Goal: Register for event/course

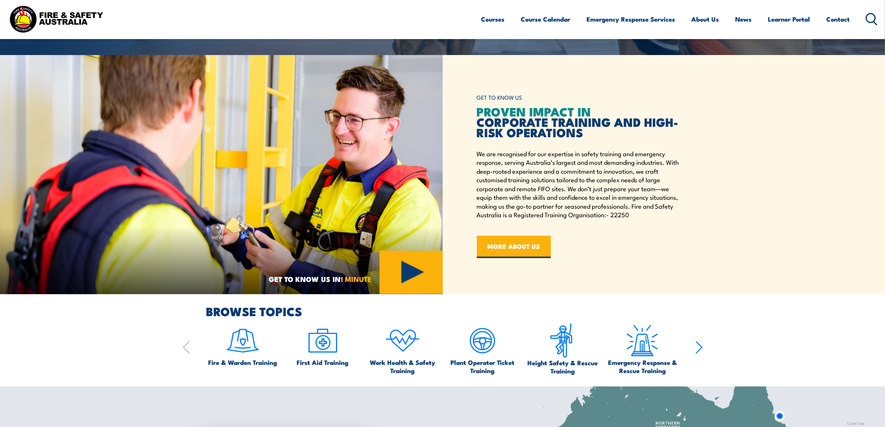
scroll to position [186, 0]
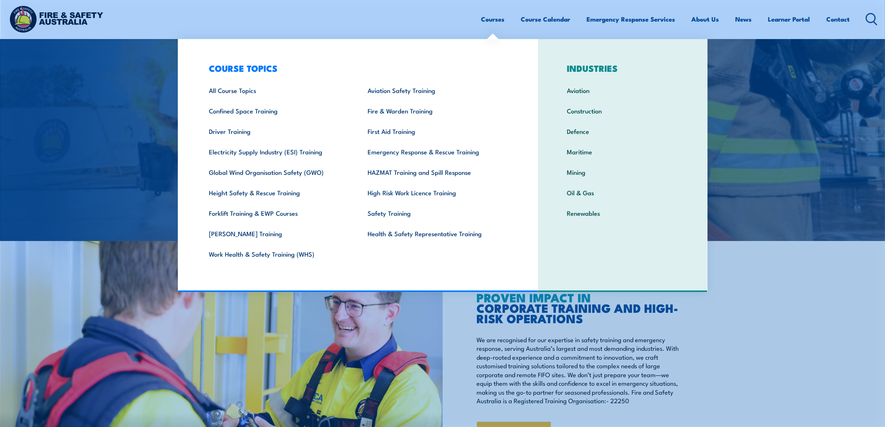
click at [484, 19] on link "Courses" at bounding box center [492, 19] width 23 height 20
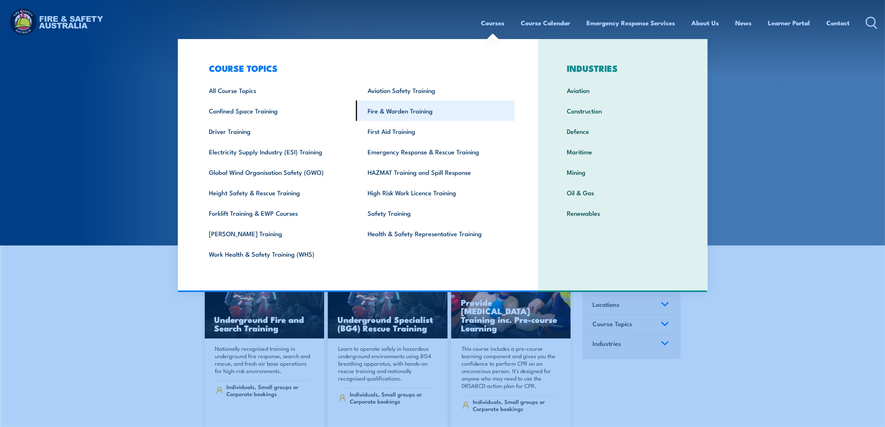
click at [402, 110] on link "Fire & Warden Training" at bounding box center [435, 110] width 159 height 20
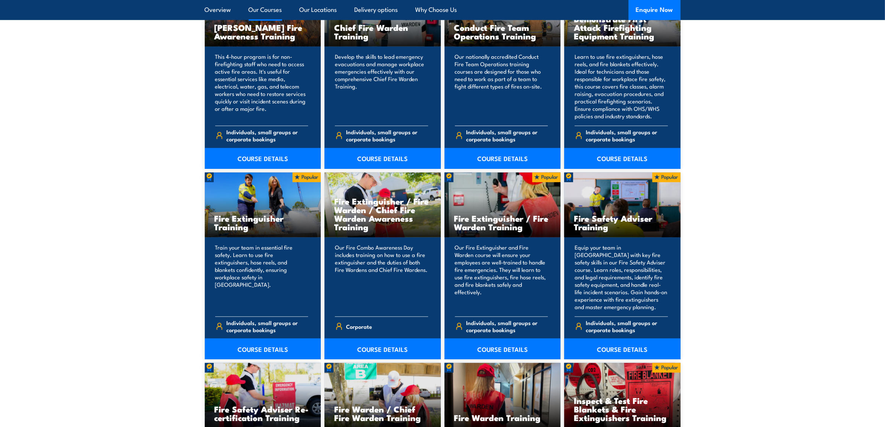
scroll to position [604, 0]
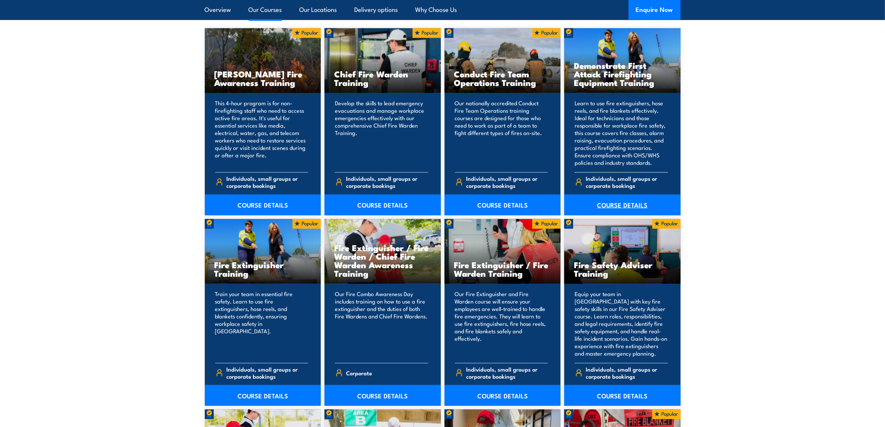
click at [628, 205] on link "COURSE DETAILS" at bounding box center [622, 204] width 116 height 21
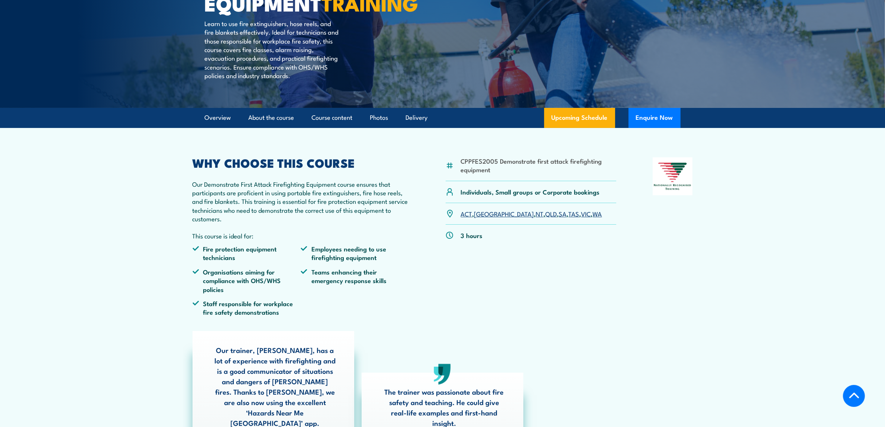
click at [593, 218] on link "WA" at bounding box center [597, 213] width 9 height 9
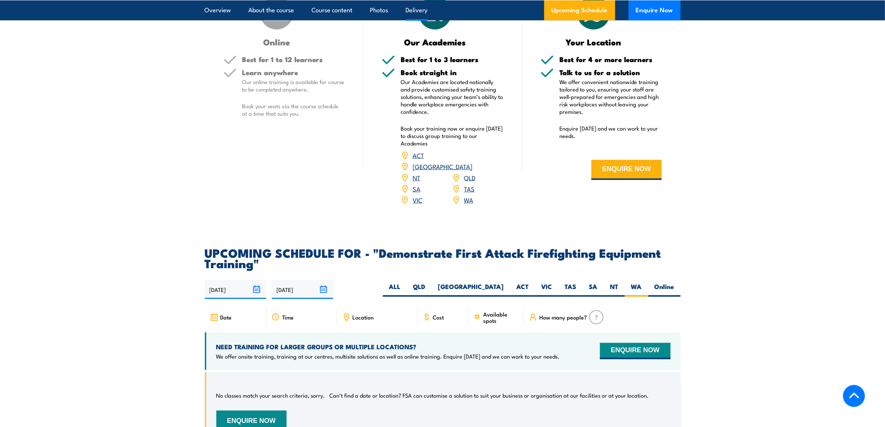
scroll to position [837, 0]
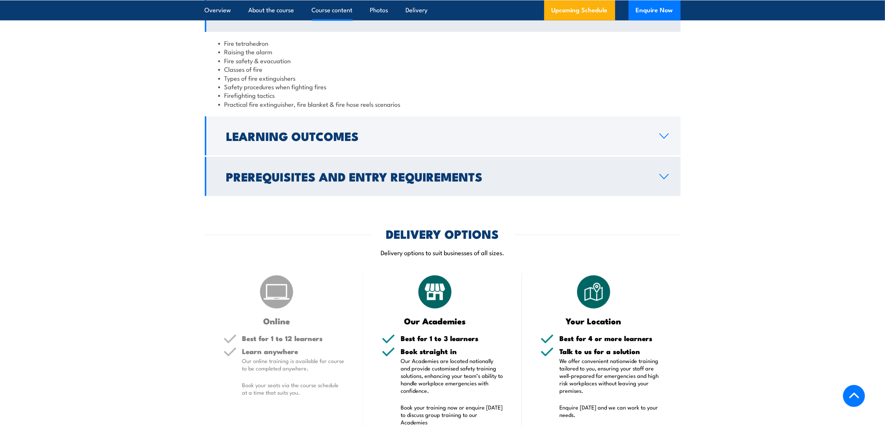
click at [364, 175] on h2 "Prerequisites and Entry Requirements" at bounding box center [436, 176] width 421 height 10
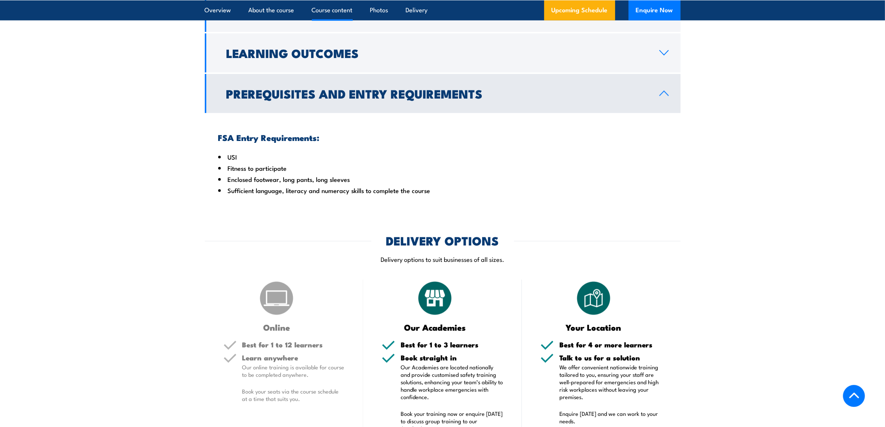
click at [360, 99] on h2 "Prerequisites and Entry Requirements" at bounding box center [436, 93] width 421 height 10
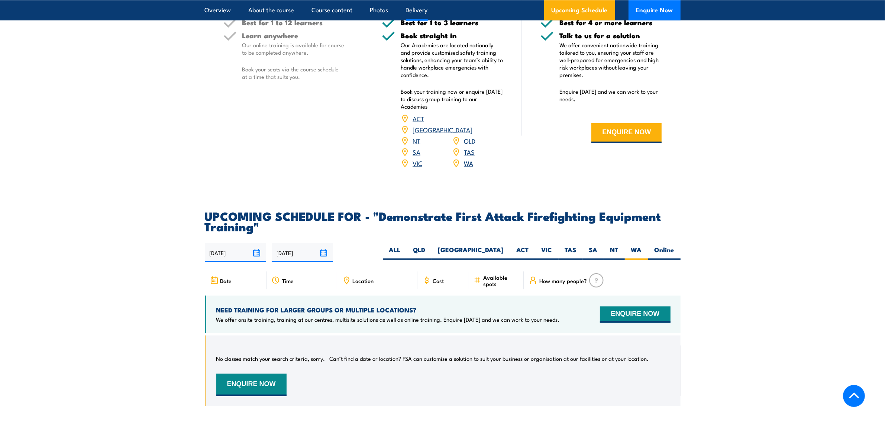
scroll to position [1116, 0]
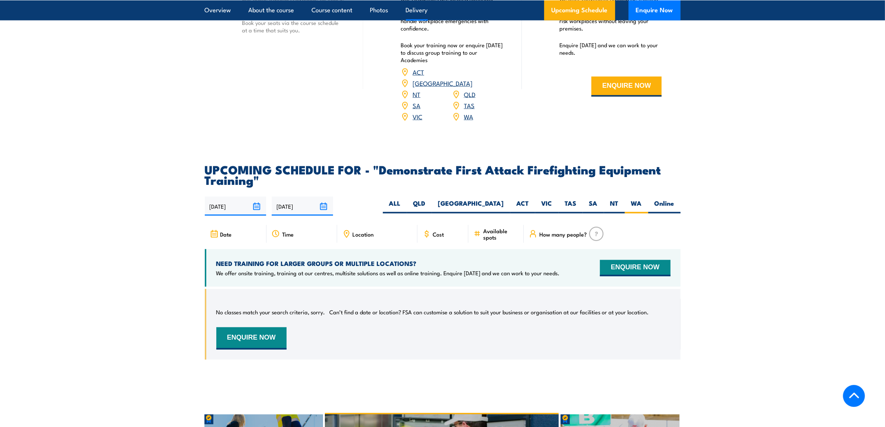
click at [326, 197] on input "[DATE]" at bounding box center [302, 206] width 61 height 19
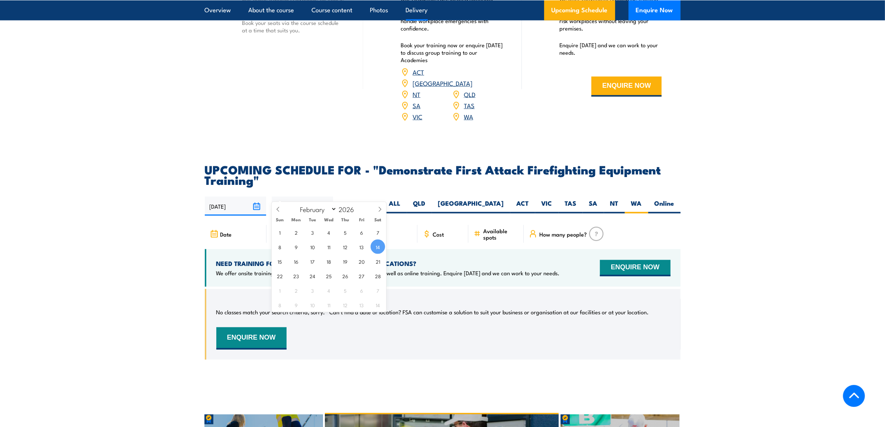
click at [370, 164] on h2 "UPCOMING SCHEDULE FOR - "Demonstrate First Attack Firefighting Equipment Traini…" at bounding box center [443, 174] width 476 height 21
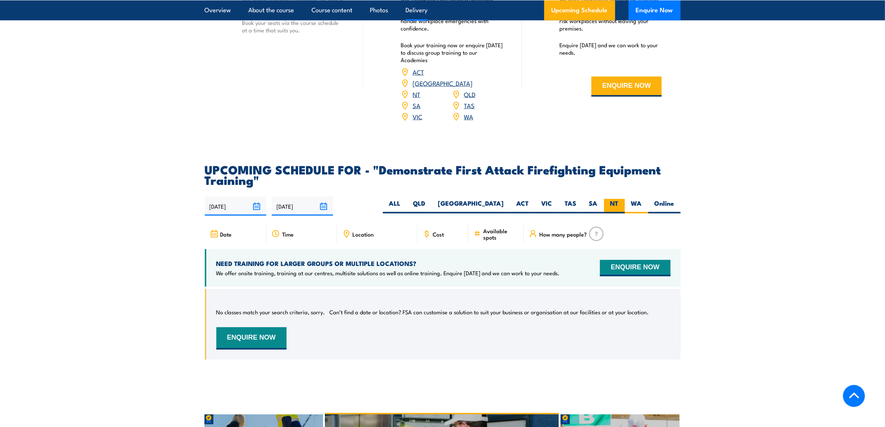
click at [612, 199] on label "NT" at bounding box center [614, 206] width 21 height 15
click at [619, 199] on input "NT" at bounding box center [621, 201] width 5 height 5
radio input "true"
click at [587, 199] on label "SA" at bounding box center [593, 206] width 21 height 15
click at [598, 199] on input "SA" at bounding box center [600, 201] width 5 height 5
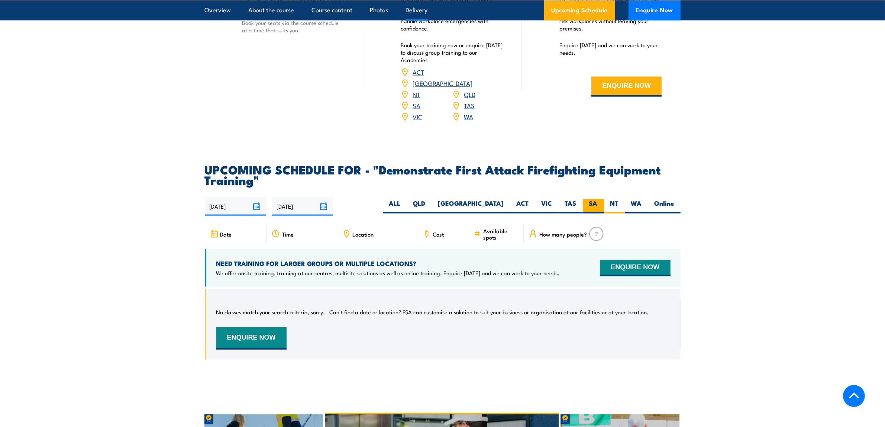
radio input "true"
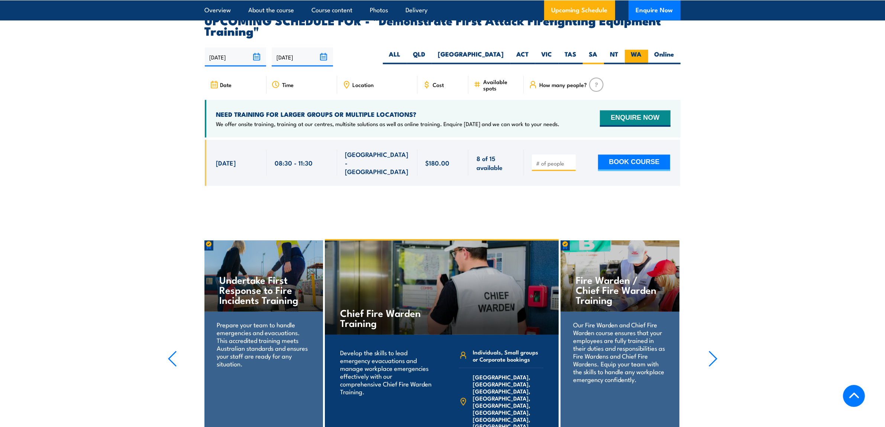
click at [641, 50] on label "WA" at bounding box center [636, 57] width 23 height 15
click at [642, 50] on input "WA" at bounding box center [644, 52] width 5 height 5
radio input "true"
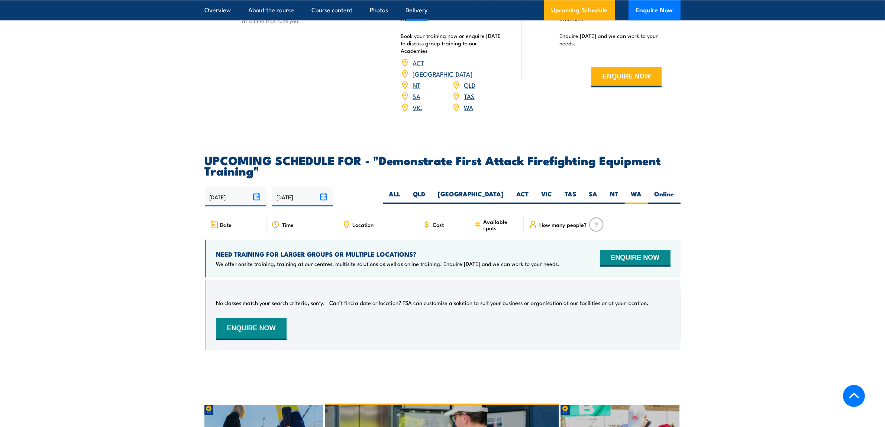
scroll to position [1255, 0]
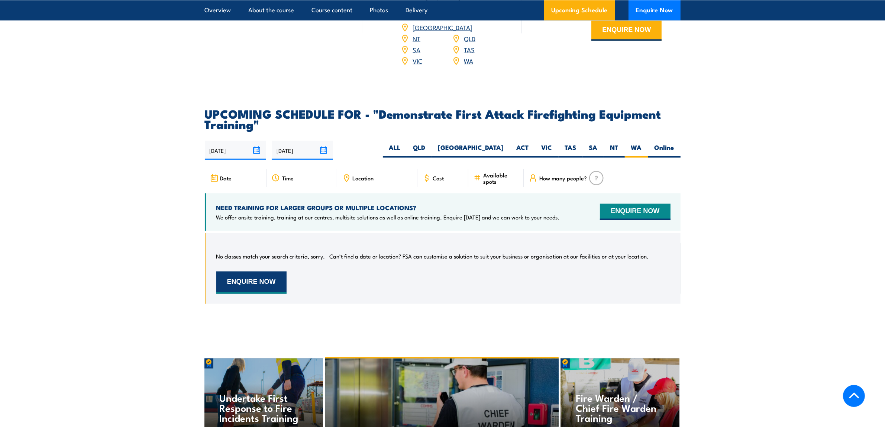
click at [267, 271] on button "ENQUIRE NOW" at bounding box center [251, 282] width 70 height 22
